Goal: Task Accomplishment & Management: Manage account settings

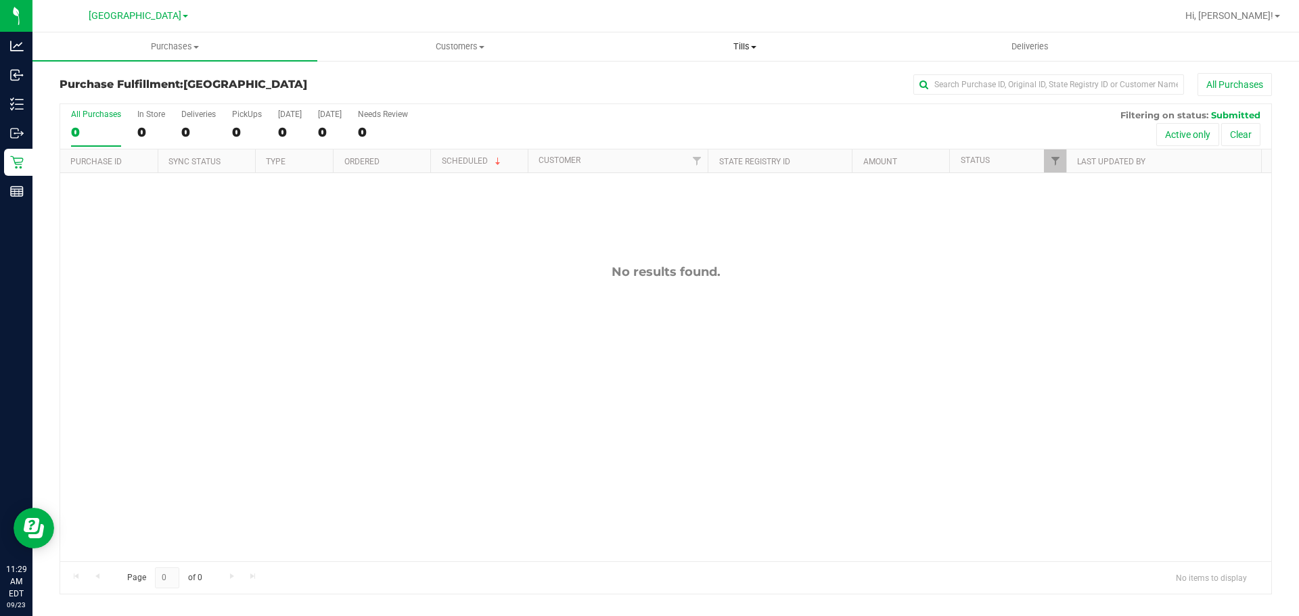
click at [734, 53] on uib-tab-heading "Tills Manage tills Reconcile e-payments" at bounding box center [744, 46] width 283 height 27
click at [687, 78] on span "Manage tills" at bounding box center [647, 81] width 91 height 11
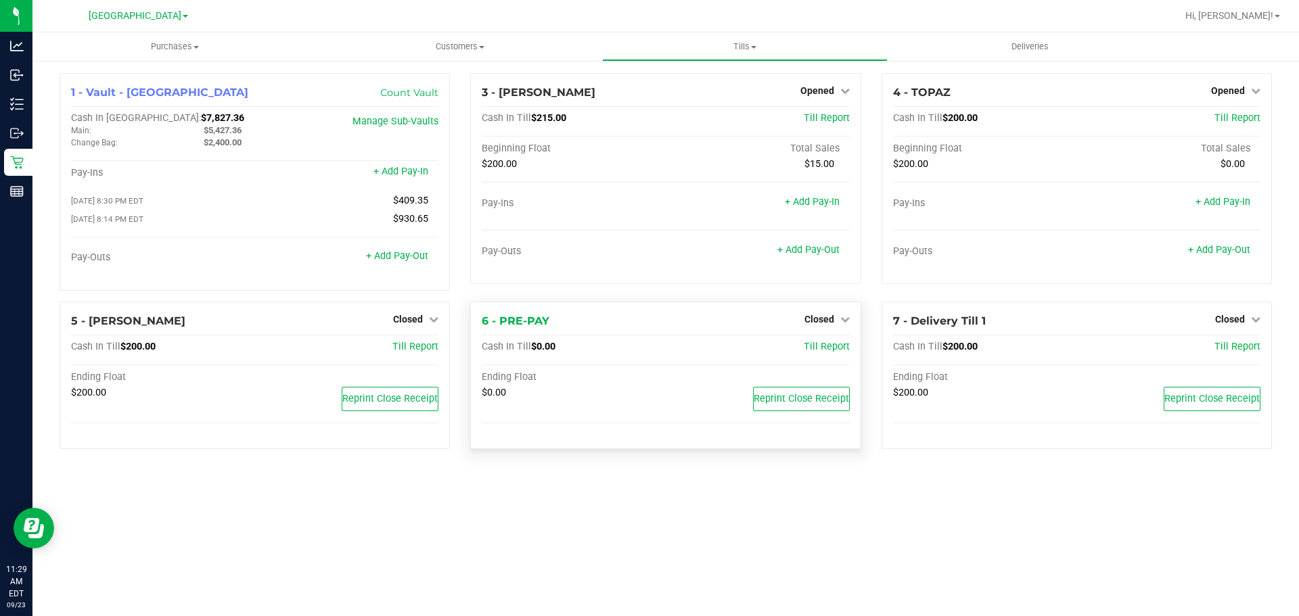
drag, startPoint x: 577, startPoint y: 323, endPoint x: 477, endPoint y: 320, distance: 100.1
click at [477, 320] on div "6 - PRE-PAY Closed Open Till Cash In Till $0.00 Till Report Ending Float $0.00 …" at bounding box center [665, 376] width 390 height 148
click at [561, 317] on div "6 - PRE-PAY Closed Open Till" at bounding box center [665, 321] width 367 height 16
click at [576, 376] on div "Ending Float" at bounding box center [574, 377] width 184 height 12
drag, startPoint x: 575, startPoint y: 354, endPoint x: 524, endPoint y: 356, distance: 50.8
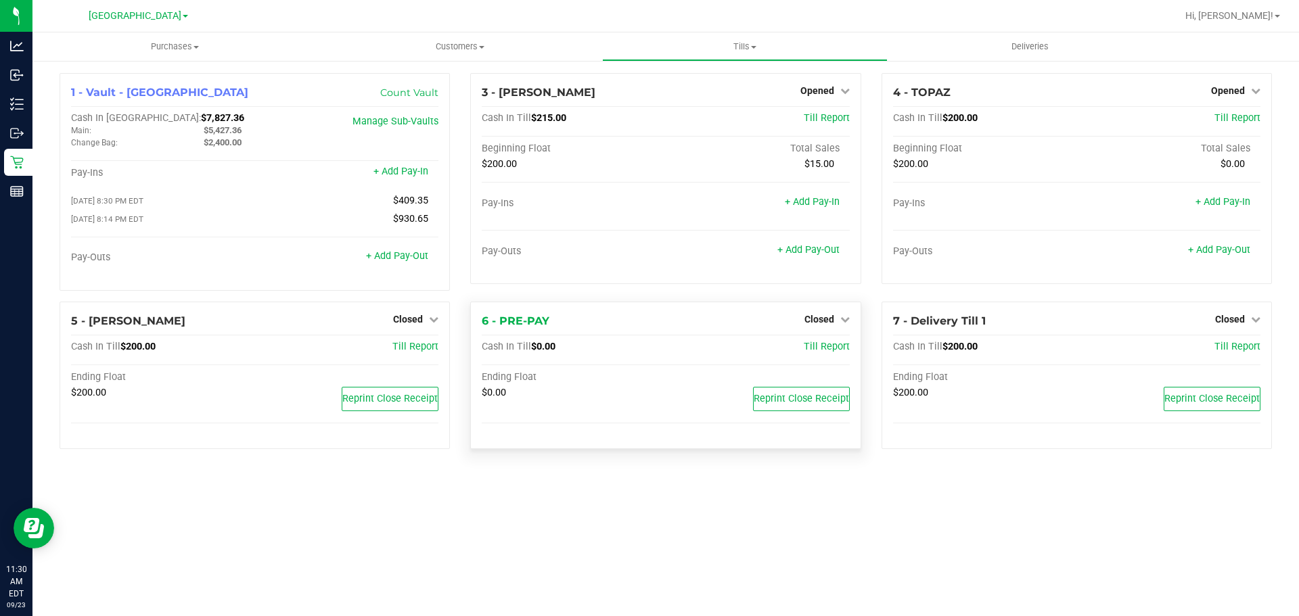
click at [538, 356] on div "Cash In Till $0.00 Till Report" at bounding box center [665, 350] width 367 height 18
click at [506, 352] on span "Cash In Till" at bounding box center [506, 346] width 49 height 11
click at [607, 329] on div "6 - PRE-PAY Closed Open Till" at bounding box center [665, 321] width 367 height 16
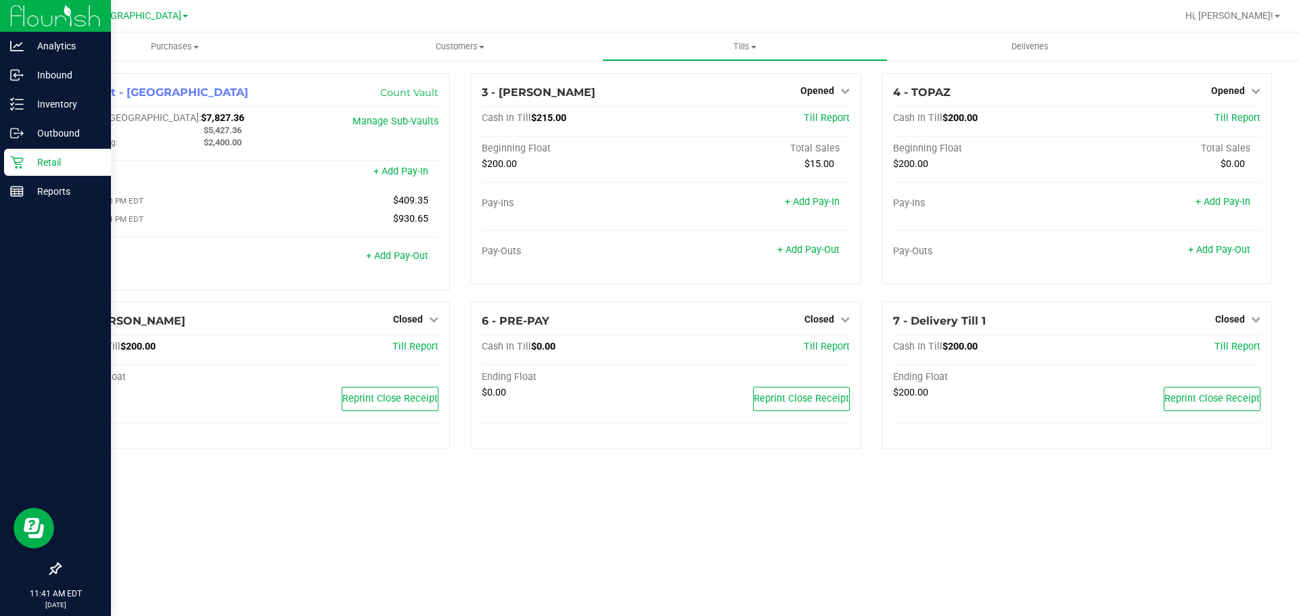
click at [24, 156] on p "Retail" at bounding box center [64, 162] width 81 height 16
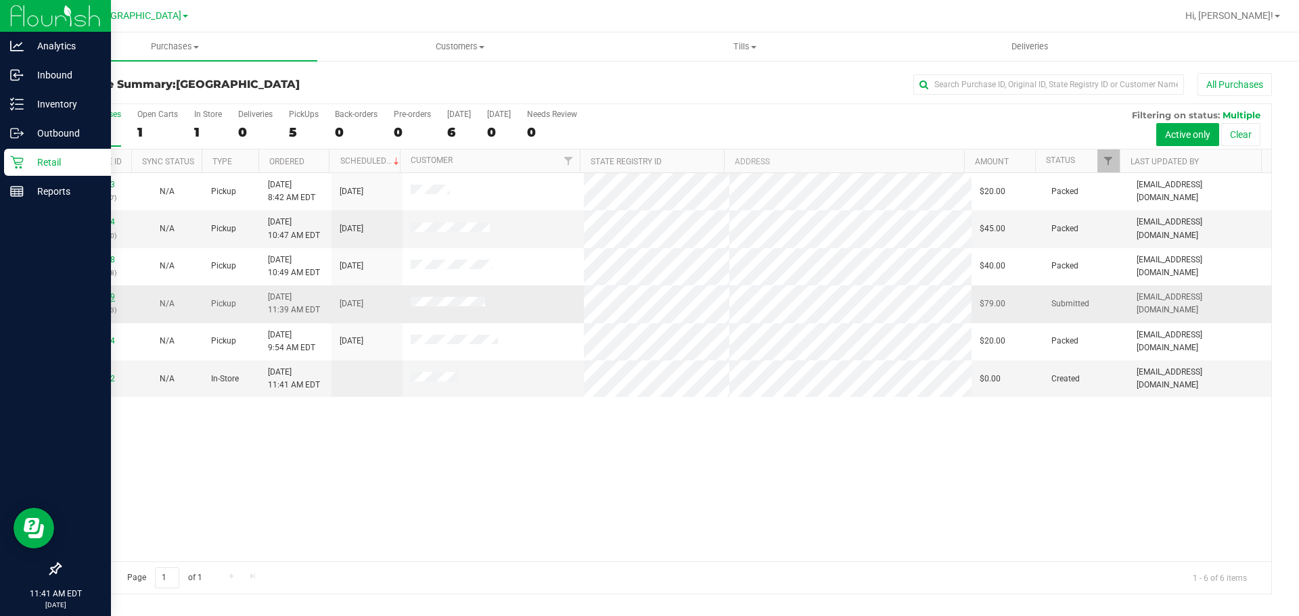
drag, startPoint x: 89, startPoint y: 290, endPoint x: 99, endPoint y: 300, distance: 13.9
click at [91, 292] on td "11993359 (327003713)" at bounding box center [95, 303] width 71 height 37
click at [99, 300] on link "11993359" at bounding box center [96, 296] width 38 height 9
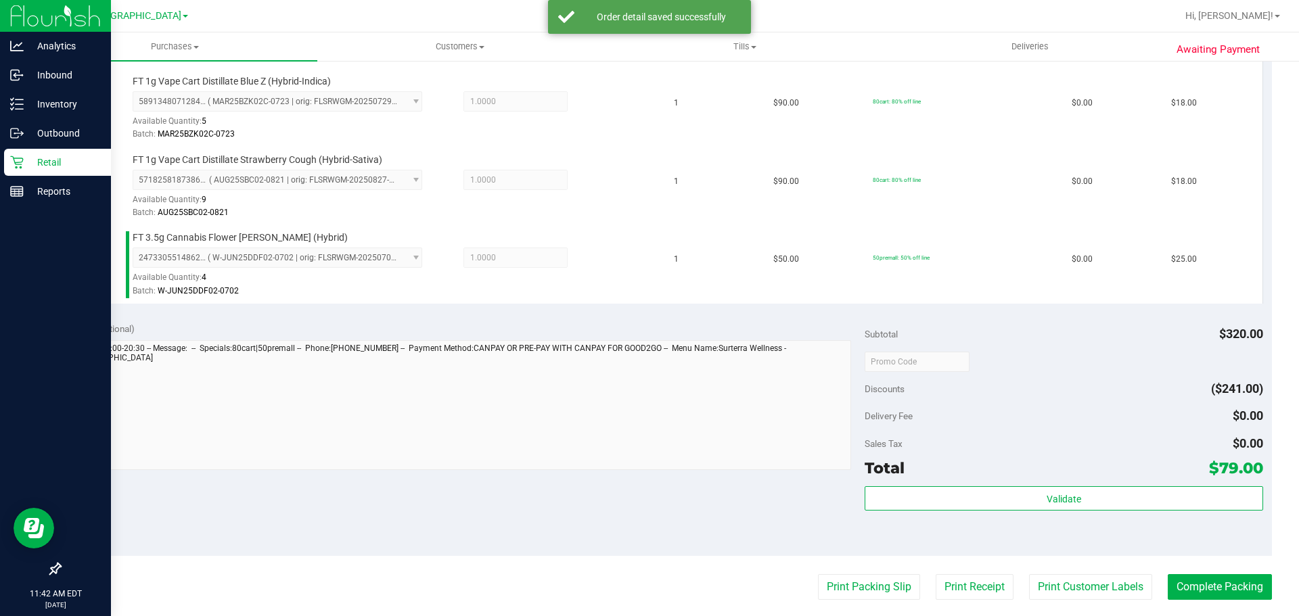
scroll to position [541, 0]
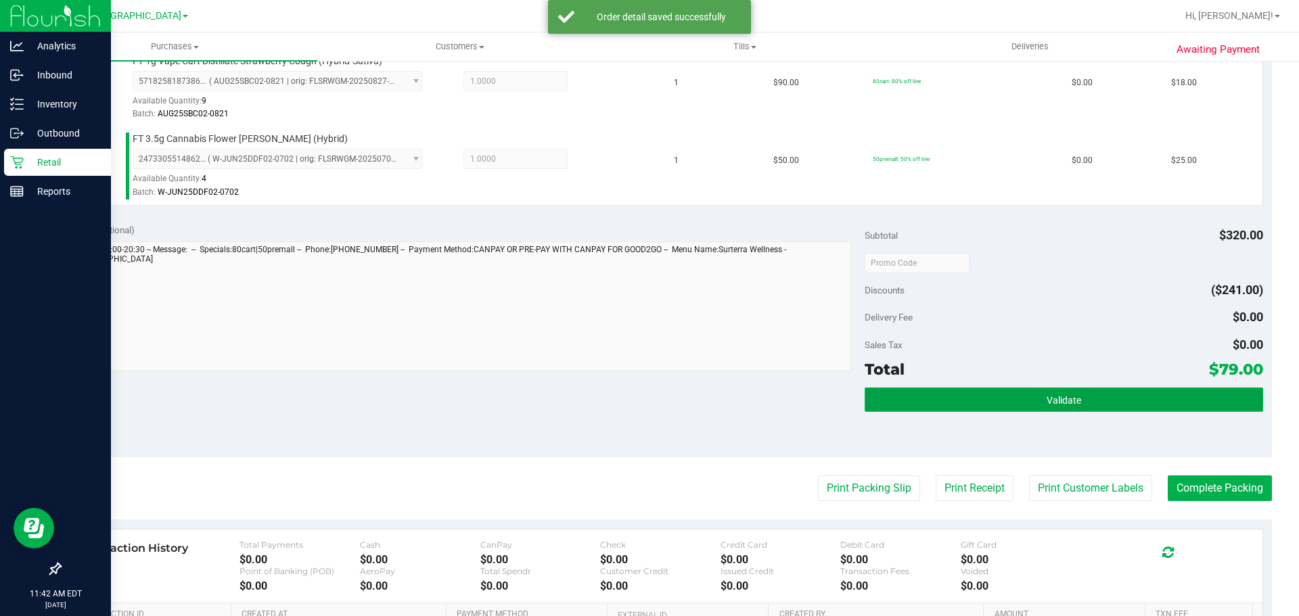
click at [1067, 400] on span "Validate" at bounding box center [1063, 400] width 34 height 11
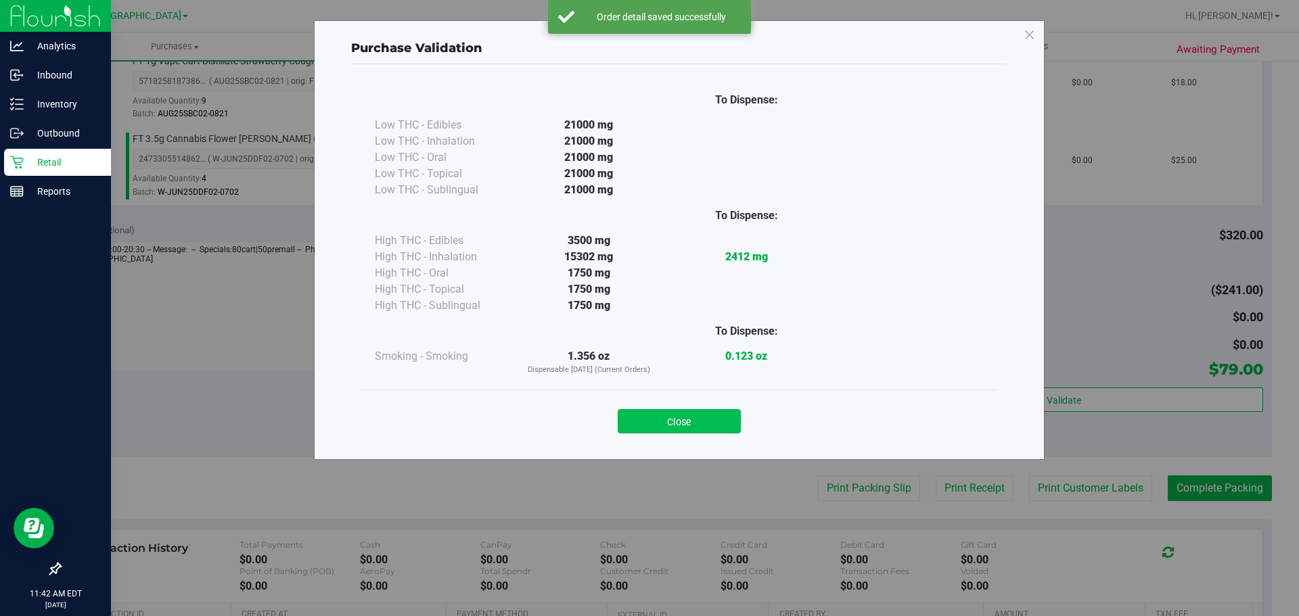
click at [700, 430] on button "Close" at bounding box center [678, 421] width 123 height 24
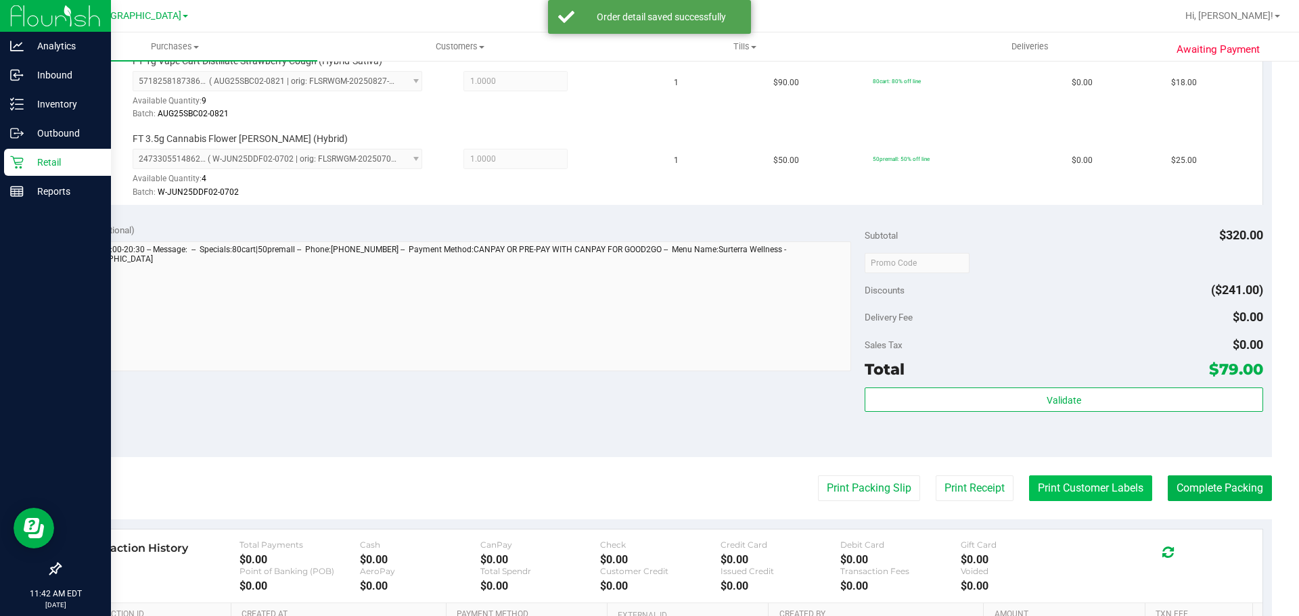
click at [1115, 487] on button "Print Customer Labels" at bounding box center [1090, 488] width 123 height 26
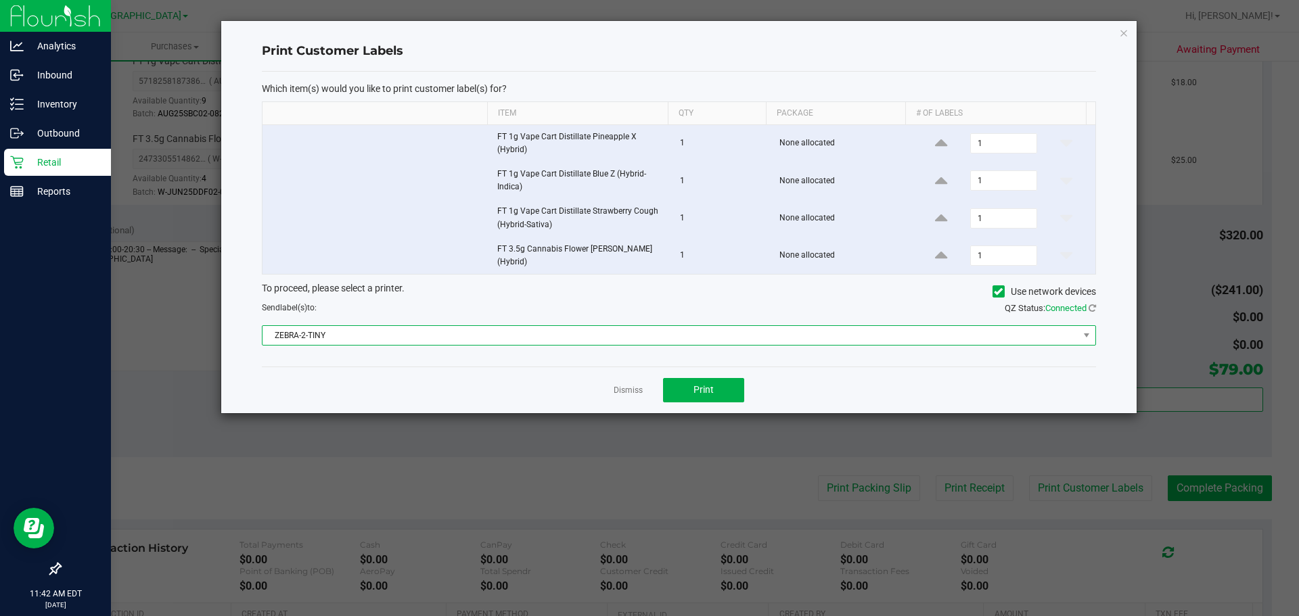
click at [551, 332] on span "ZEBRA-2-TINY" at bounding box center [670, 335] width 816 height 19
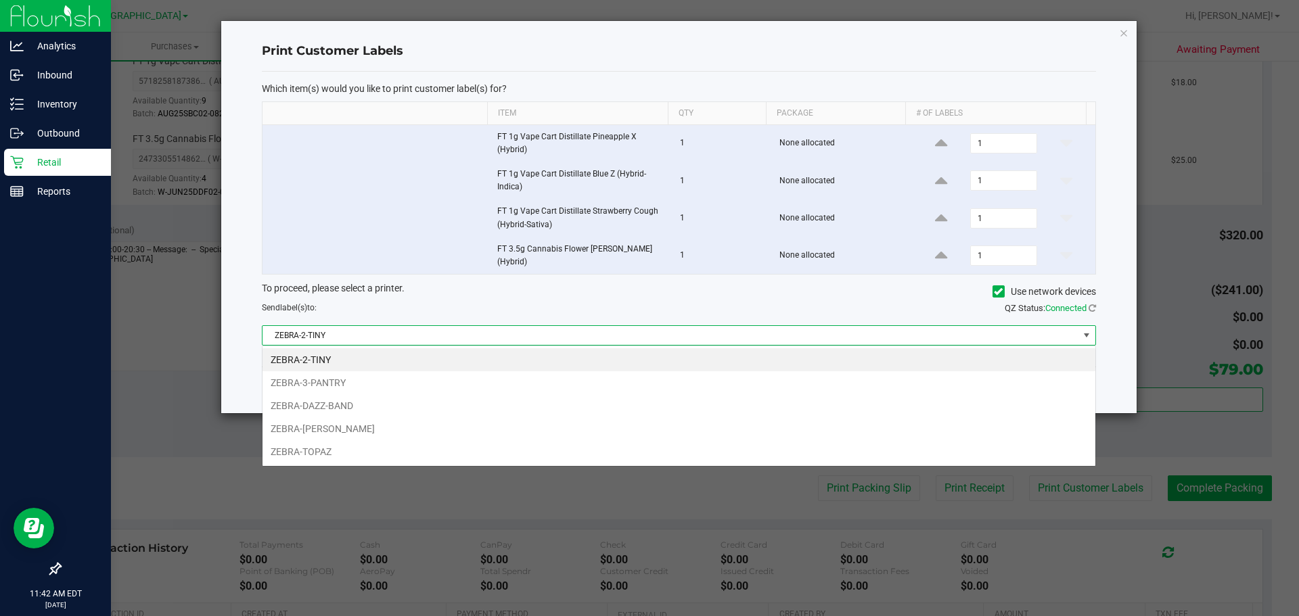
scroll to position [20, 833]
click at [359, 401] on li "ZEBRA-DAZZ-BAND" at bounding box center [678, 405] width 833 height 23
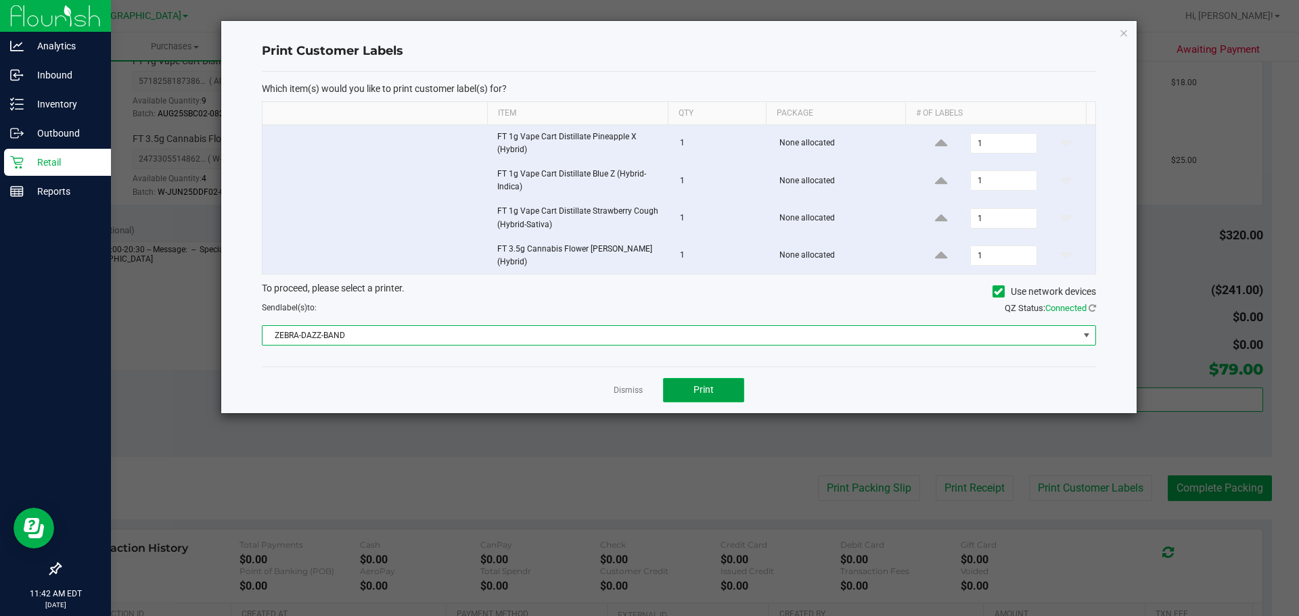
click at [718, 396] on button "Print" at bounding box center [703, 390] width 81 height 24
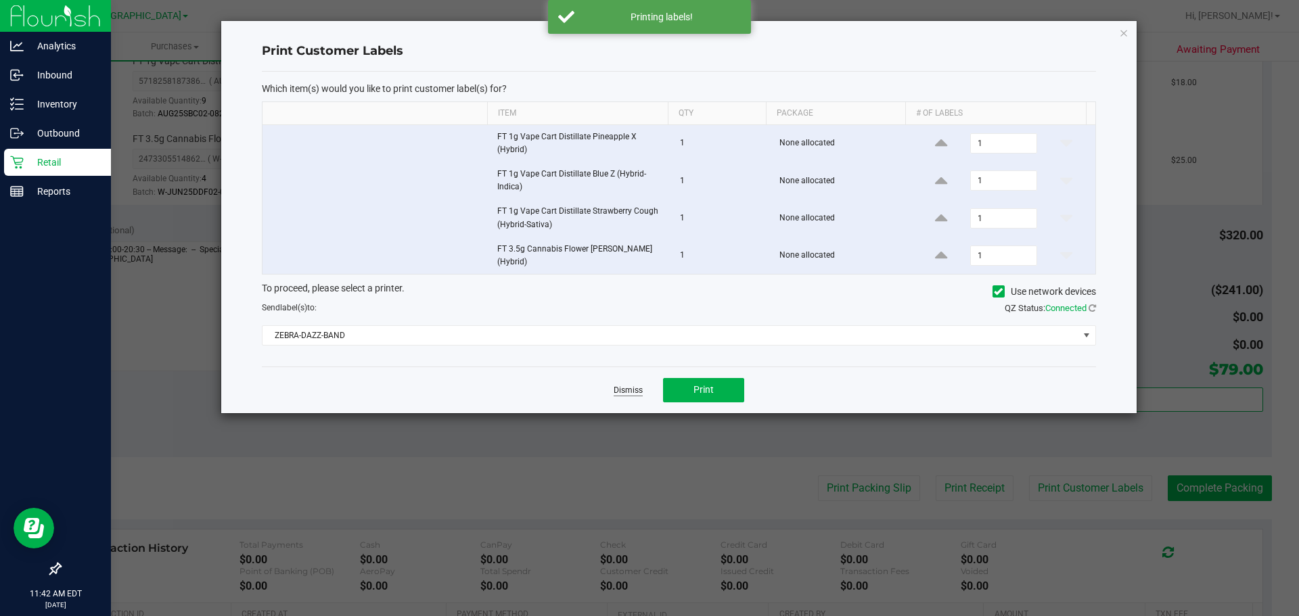
click at [624, 390] on link "Dismiss" at bounding box center [627, 390] width 29 height 11
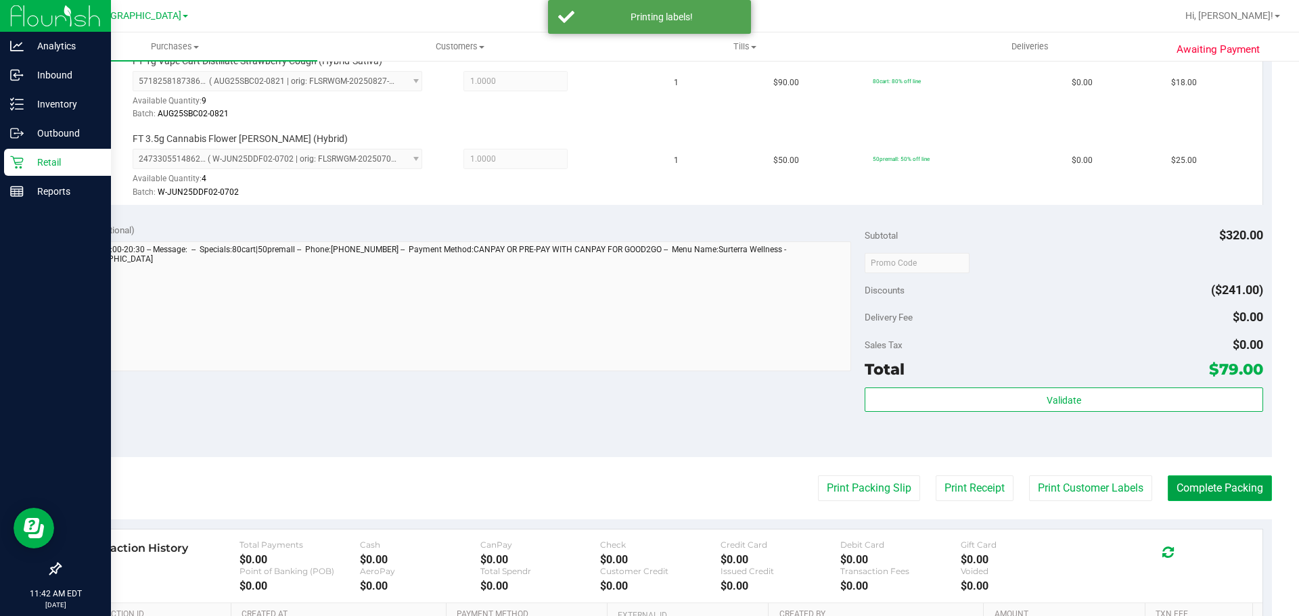
click at [1205, 492] on button "Complete Packing" at bounding box center [1219, 488] width 104 height 26
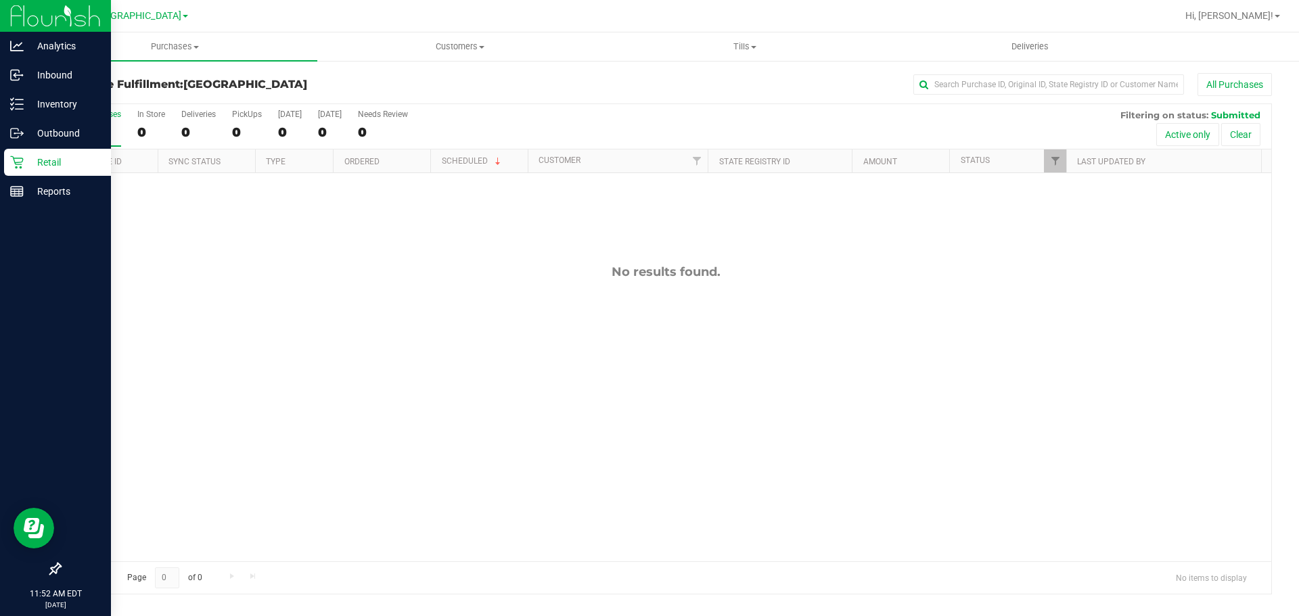
click at [227, 134] on div "All Purchases 0 In Store 0 Deliveries 0 PickUps 0 [DATE] 0 [DATE] 0 Needs Revie…" at bounding box center [665, 126] width 1211 height 45
click at [247, 135] on div "0" at bounding box center [247, 132] width 30 height 16
click at [0, 0] on input "PickUps 0" at bounding box center [0, 0] width 0 height 0
click at [244, 118] on div "PickUps" at bounding box center [247, 114] width 30 height 9
click at [0, 0] on input "PickUps 0" at bounding box center [0, 0] width 0 height 0
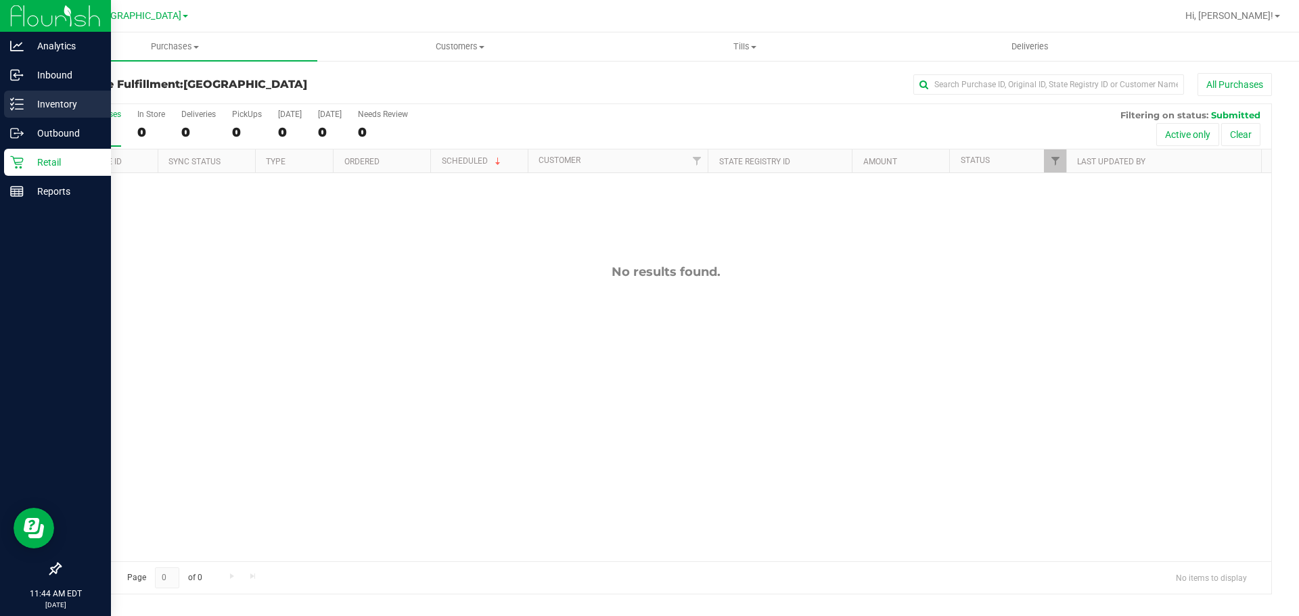
click at [30, 93] on div "Inventory" at bounding box center [57, 104] width 107 height 27
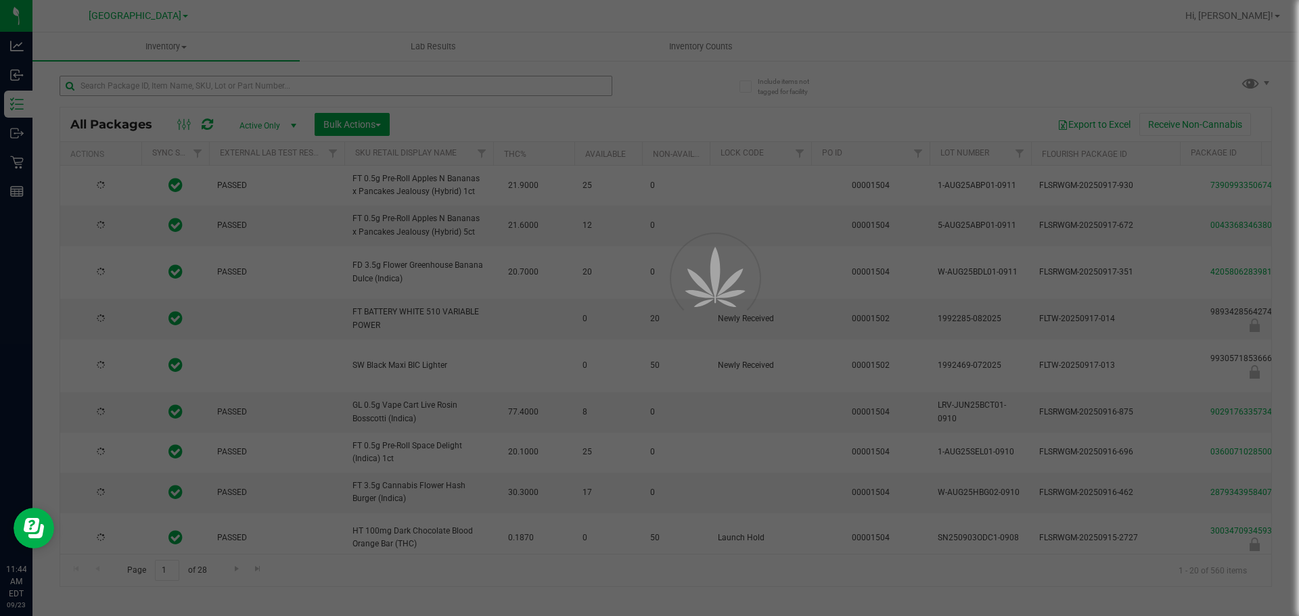
click at [225, 89] on div at bounding box center [649, 308] width 1299 height 616
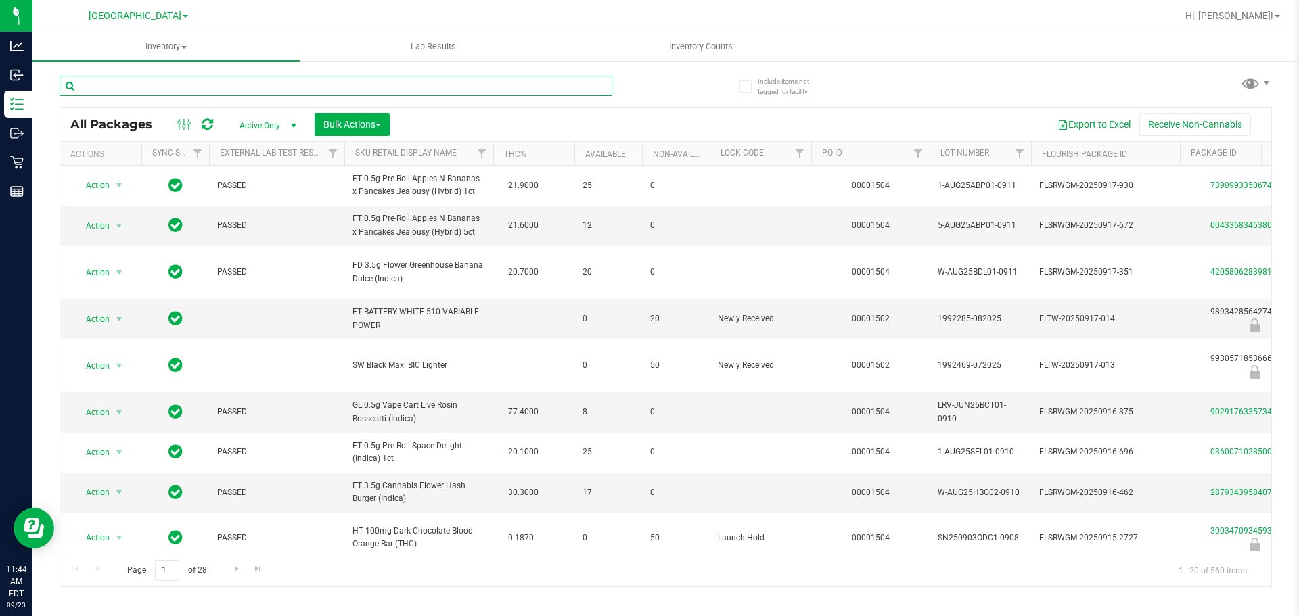
click at [239, 87] on input "text" at bounding box center [336, 86] width 553 height 20
type input "7074768208060475"
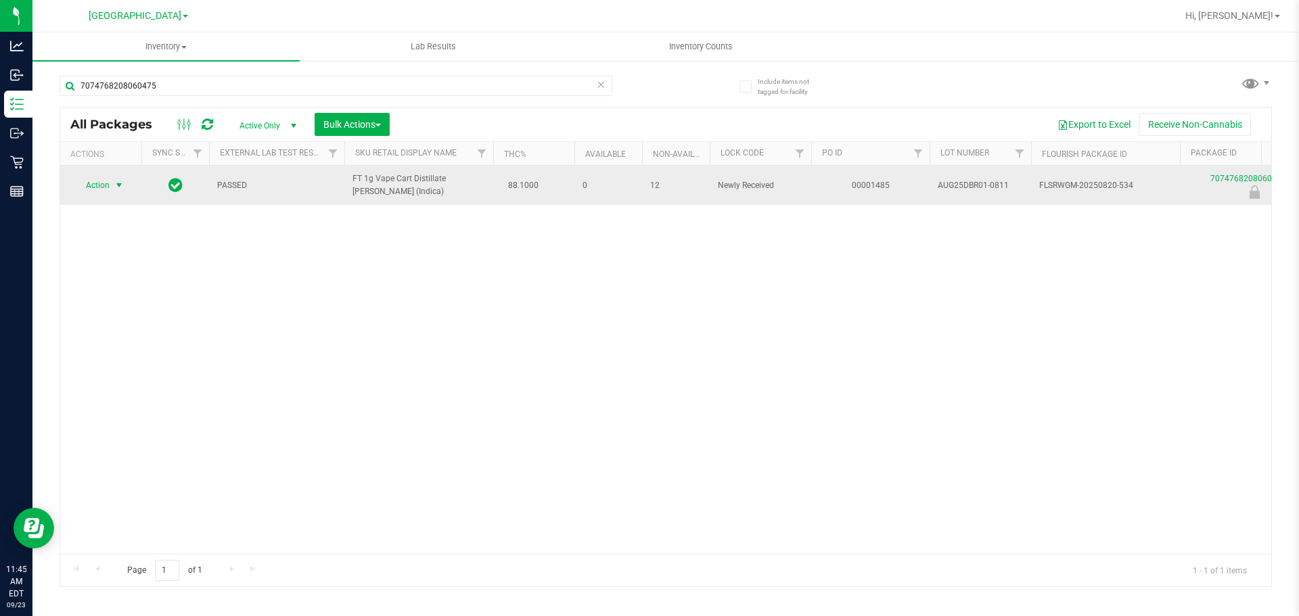
click at [114, 184] on span "select" at bounding box center [119, 185] width 11 height 11
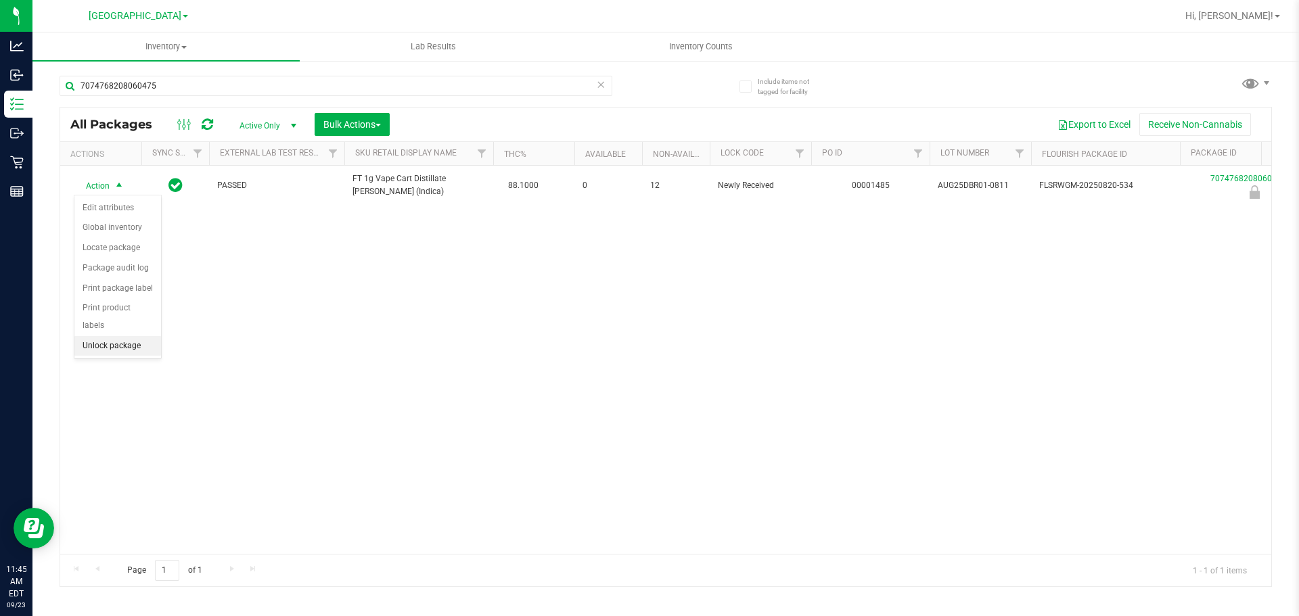
click at [99, 336] on li "Unlock package" at bounding box center [117, 346] width 87 height 20
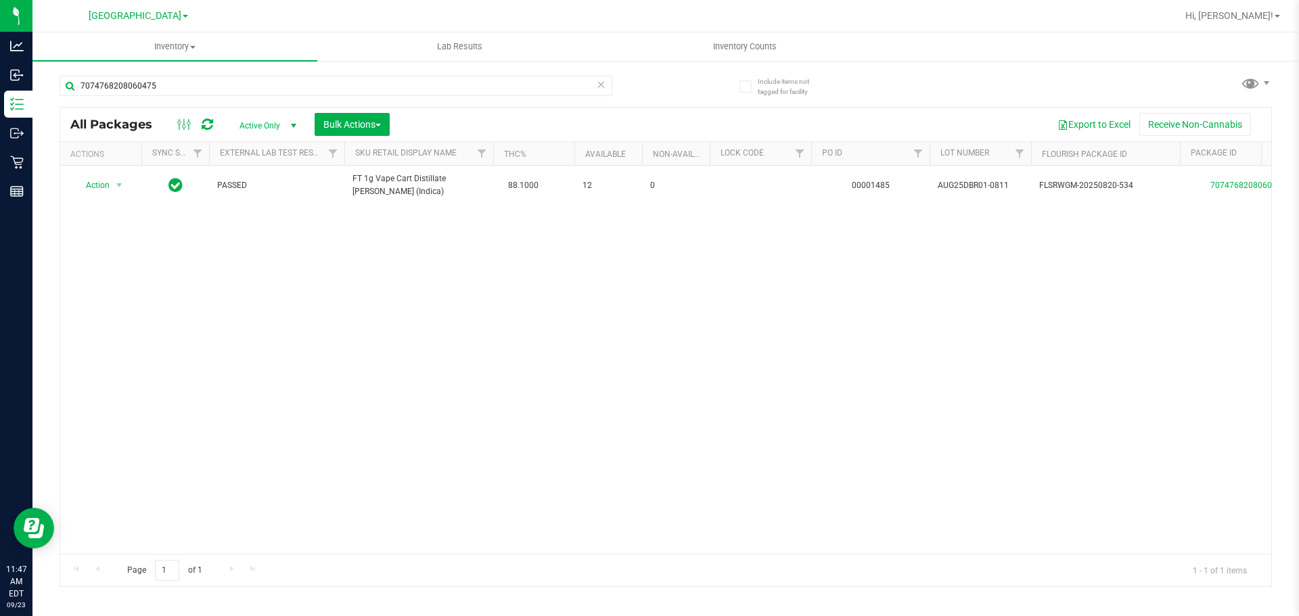
drag, startPoint x: 325, startPoint y: 452, endPoint x: 336, endPoint y: 482, distance: 32.3
click at [326, 453] on div "Action Action Adjust qty Create package Edit attributes Global inventory Locate…" at bounding box center [665, 360] width 1211 height 388
click at [596, 89] on icon at bounding box center [600, 84] width 9 height 16
